Goal: Information Seeking & Learning: Learn about a topic

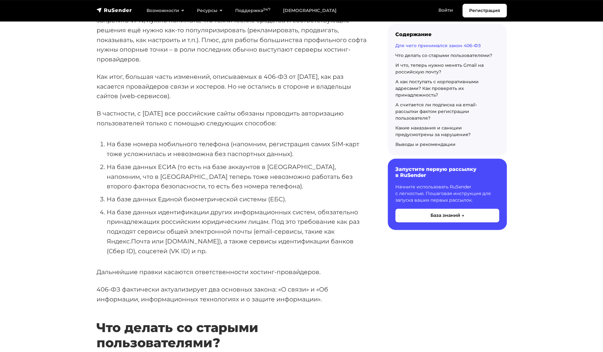
scroll to position [493, 0]
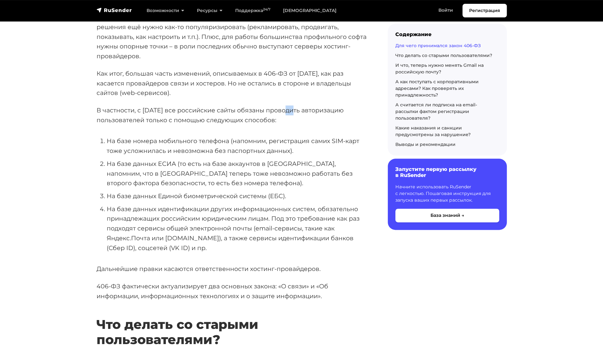
drag, startPoint x: 279, startPoint y: 102, endPoint x: 294, endPoint y: 109, distance: 16.2
click at [294, 109] on p "В частности, с [DATE] все российские сайты обязаны проводить авторизацию пользо…" at bounding box center [232, 114] width 271 height 19
drag, startPoint x: 294, startPoint y: 109, endPoint x: 316, endPoint y: 115, distance: 23.0
click at [316, 115] on p "В частности, с [DATE] все российские сайты обязаны проводить авторизацию пользо…" at bounding box center [232, 114] width 271 height 19
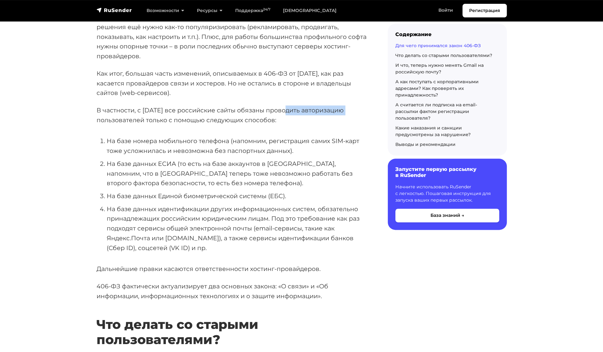
click at [316, 115] on p "В частности, с [DATE] все российские сайты обязаны проводить авторизацию пользо…" at bounding box center [232, 114] width 271 height 19
drag, startPoint x: 316, startPoint y: 115, endPoint x: 256, endPoint y: 105, distance: 60.6
click at [256, 105] on p "В частности, с [DATE] все российские сайты обязаны проводить авторизацию пользо…" at bounding box center [232, 114] width 271 height 19
click at [107, 139] on li "На базе номера мобильного телефона (напомним, регистрация самих SIM-карт тоже у…" at bounding box center [237, 145] width 261 height 19
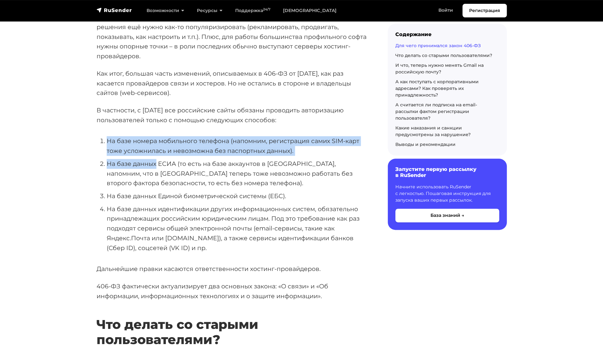
drag, startPoint x: 106, startPoint y: 139, endPoint x: 146, endPoint y: 159, distance: 44.0
click at [146, 159] on ol "На базе номера мобильного телефона (напомним, регистрация самих SIM-карт тоже у…" at bounding box center [232, 194] width 271 height 117
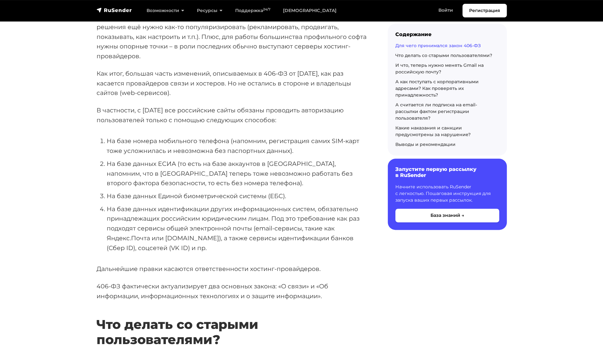
click at [127, 203] on ol "На базе номера мобильного телефона (напомним, регистрация самих SIM-карт тоже у…" at bounding box center [232, 194] width 271 height 117
drag, startPoint x: 127, startPoint y: 203, endPoint x: 174, endPoint y: 207, distance: 47.7
click at [174, 207] on ol "На базе номера мобильного телефона (напомним, регистрация самих SIM-карт тоже у…" at bounding box center [232, 194] width 271 height 117
click at [237, 219] on li "На базе данных идентификации других информационных систем, обязательно принадле…" at bounding box center [237, 228] width 261 height 49
click at [236, 221] on li "На базе данных идентификации других информационных систем, обязательно принадле…" at bounding box center [237, 228] width 261 height 49
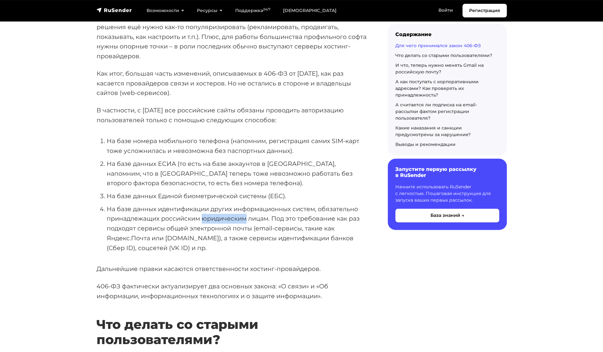
click at [236, 221] on li "На базе данных идентификации других информационных систем, обязательно принадле…" at bounding box center [237, 228] width 261 height 49
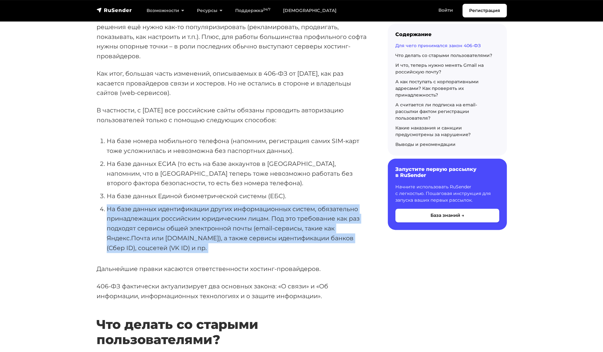
drag, startPoint x: 236, startPoint y: 221, endPoint x: 250, endPoint y: 225, distance: 14.3
click at [250, 225] on li "На базе данных идентификации других информационных систем, обязательно принадле…" at bounding box center [237, 228] width 261 height 49
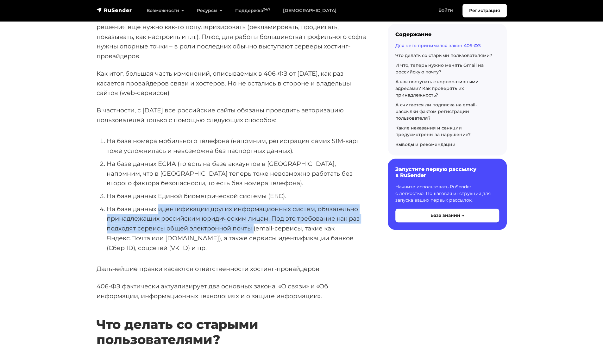
drag, startPoint x: 250, startPoint y: 225, endPoint x: 199, endPoint y: 208, distance: 54.1
click at [199, 208] on li "На базе данных идентификации других информационных систем, обязательно принадле…" at bounding box center [237, 228] width 261 height 49
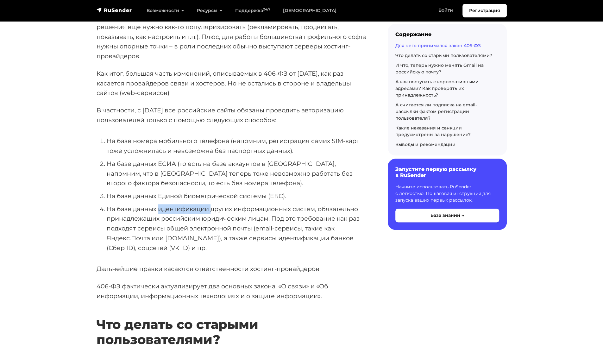
click at [199, 208] on li "На базе данных идентификации других информационных систем, обязательно принадле…" at bounding box center [237, 228] width 261 height 49
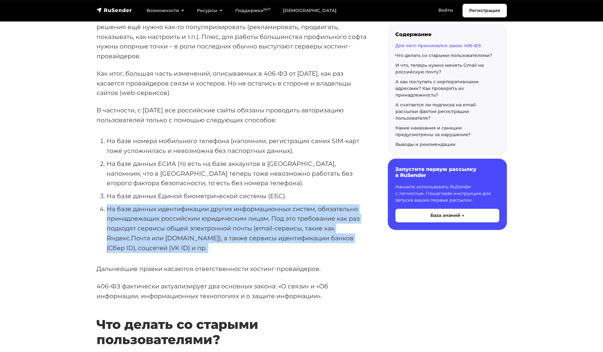
click at [199, 208] on li "На базе данных идентификации других информационных систем, обязательно принадле…" at bounding box center [237, 228] width 261 height 49
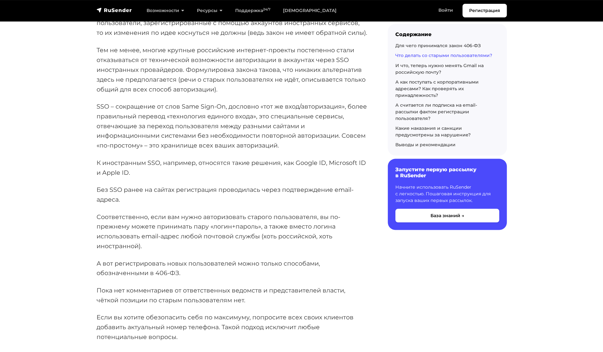
scroll to position [844, 0]
click at [284, 67] on p "Тем не менее, многие крупные российские интернет-проекты постепенно стали отказ…" at bounding box center [232, 69] width 271 height 49
drag, startPoint x: 284, startPoint y: 67, endPoint x: 336, endPoint y: 72, distance: 52.8
click at [336, 72] on p "Тем не менее, многие крупные российские интернет-проекты постепенно стали отказ…" at bounding box center [232, 69] width 271 height 49
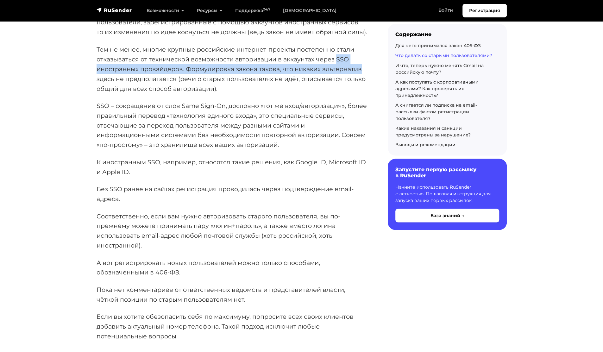
drag, startPoint x: 336, startPoint y: 72, endPoint x: 352, endPoint y: 79, distance: 17.7
click at [352, 79] on p "Тем не менее, многие крупные российские интернет-проекты постепенно стали отказ…" at bounding box center [232, 69] width 271 height 49
drag, startPoint x: 352, startPoint y: 79, endPoint x: 223, endPoint y: 74, distance: 129.2
click at [223, 74] on p "Тем не менее, многие крупные российские интернет-проекты постепенно стали отказ…" at bounding box center [232, 69] width 271 height 49
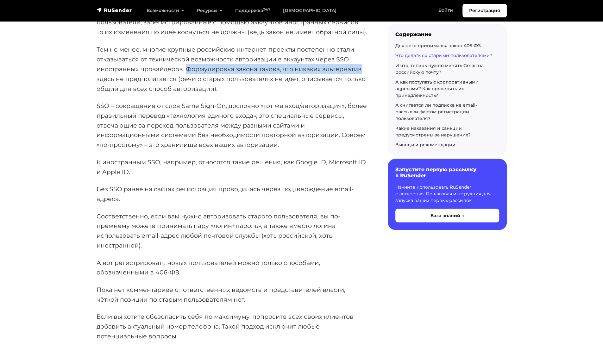
click at [223, 74] on p "Тем не менее, многие крупные российские интернет-проекты постепенно стали отказ…" at bounding box center [232, 69] width 271 height 49
drag, startPoint x: 223, startPoint y: 74, endPoint x: 170, endPoint y: 86, distance: 54.4
click at [170, 86] on p "Тем не менее, многие крупные российские интернет-проекты постепенно стали отказ…" at bounding box center [232, 69] width 271 height 49
click at [162, 81] on p "Тем не менее, многие крупные российские интернет-проекты постепенно стали отказ…" at bounding box center [232, 69] width 271 height 49
drag, startPoint x: 162, startPoint y: 81, endPoint x: 166, endPoint y: 74, distance: 8.2
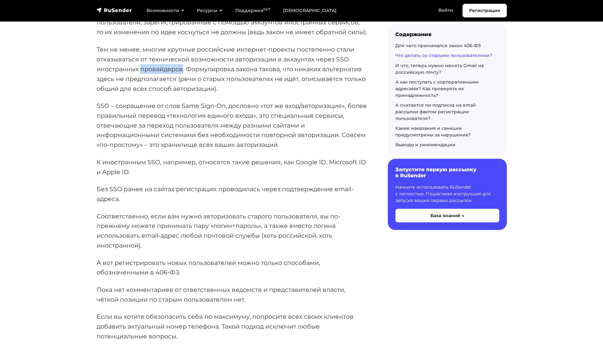
click at [166, 74] on p "Тем не менее, многие крупные российские интернет-проекты постепенно стали отказ…" at bounding box center [232, 69] width 271 height 49
click at [217, 118] on p "SSO – сокращение от слов Same Sign-On, дословно «тот же вход/авторизация», боле…" at bounding box center [232, 125] width 271 height 49
drag, startPoint x: 217, startPoint y: 118, endPoint x: 190, endPoint y: 112, distance: 27.9
click at [190, 112] on p "SSO – сокращение от слов Same Sign-On, дословно «тот же вход/авторизация», боле…" at bounding box center [232, 125] width 271 height 49
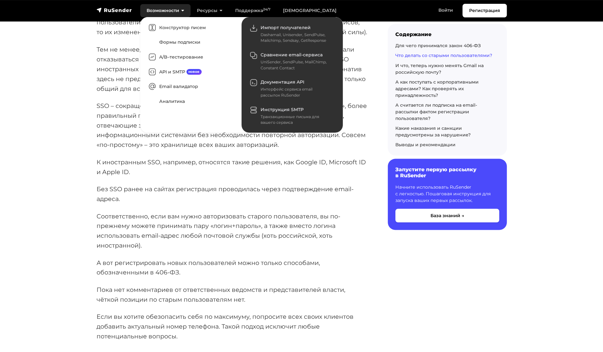
copy p "Same Sign-On"
